Goal: Ask a question: Seek information or help from site administrators or community

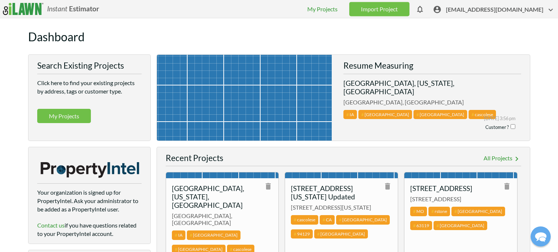
click at [507, 9] on span "[EMAIL_ADDRESS][DOMAIN_NAME]" at bounding box center [500, 10] width 109 height 11
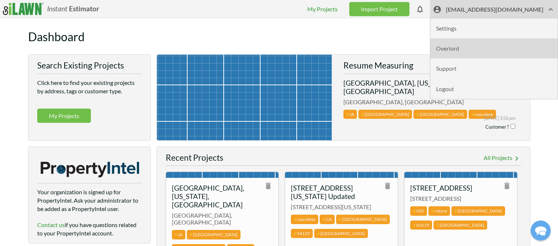
click at [473, 48] on li "Overlord" at bounding box center [493, 49] width 127 height 20
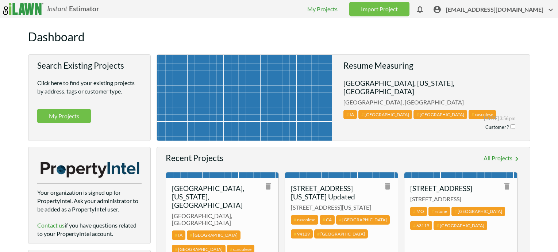
click at [489, 12] on span "[EMAIL_ADDRESS][DOMAIN_NAME]" at bounding box center [500, 10] width 109 height 11
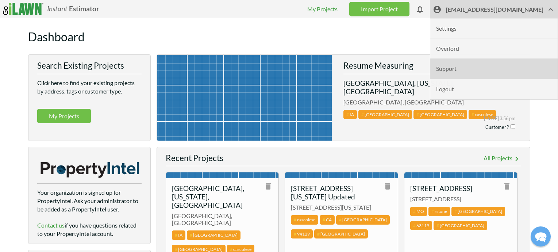
click at [472, 67] on li "Support" at bounding box center [493, 69] width 127 height 20
